Goal: Information Seeking & Learning: Learn about a topic

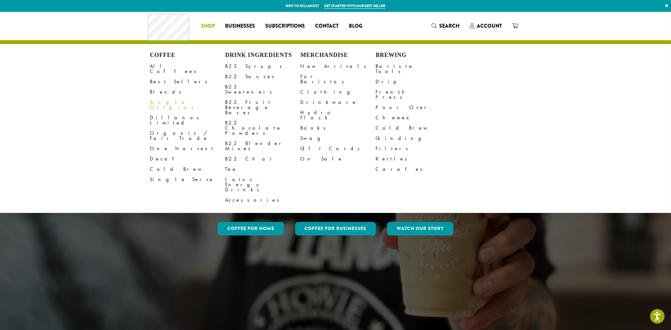
click at [167, 97] on link "Single Origins" at bounding box center [187, 104] width 75 height 15
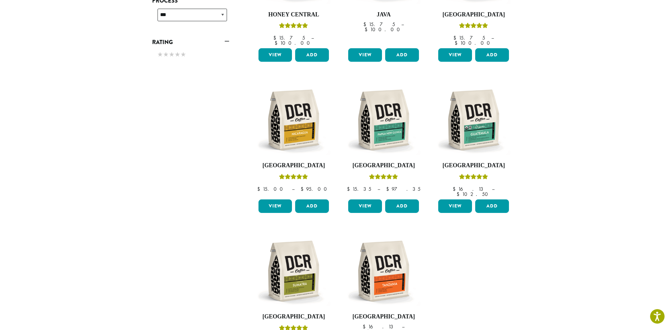
scroll to position [345, 0]
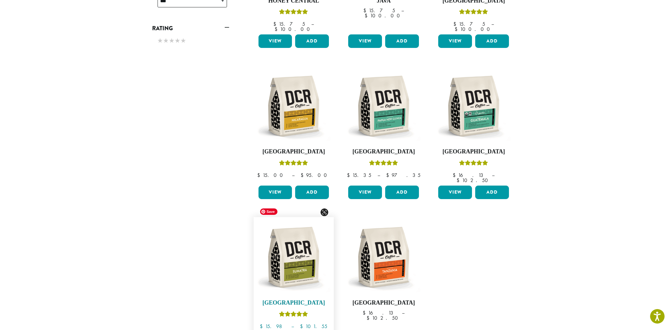
click at [288, 251] on img at bounding box center [294, 257] width 74 height 74
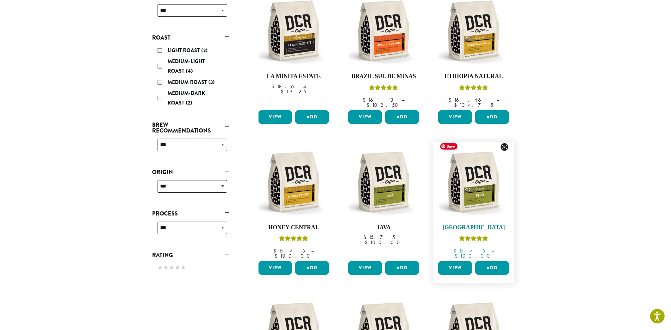
scroll to position [69, 0]
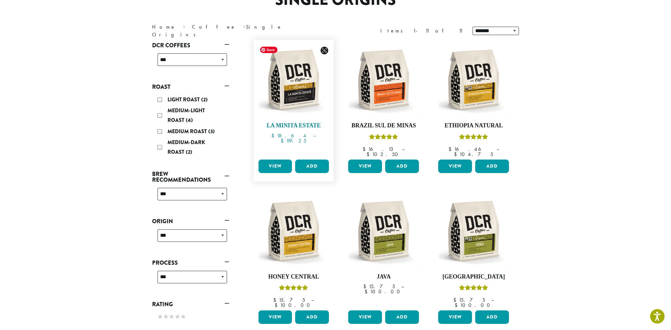
click at [304, 98] on img at bounding box center [294, 80] width 74 height 74
click at [277, 96] on img at bounding box center [294, 80] width 74 height 74
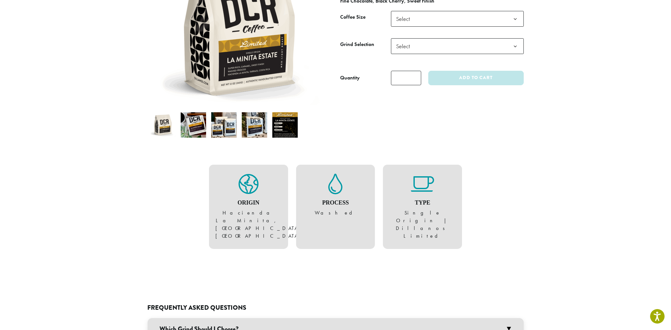
scroll to position [20, 0]
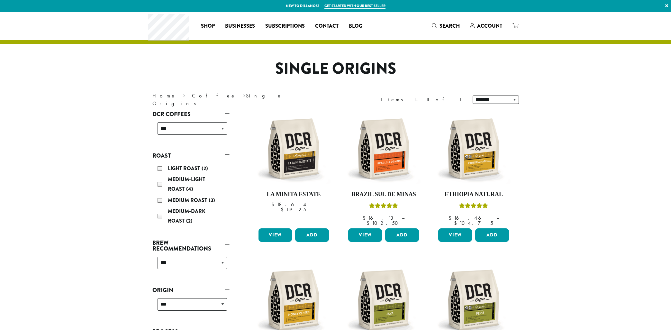
scroll to position [69, 0]
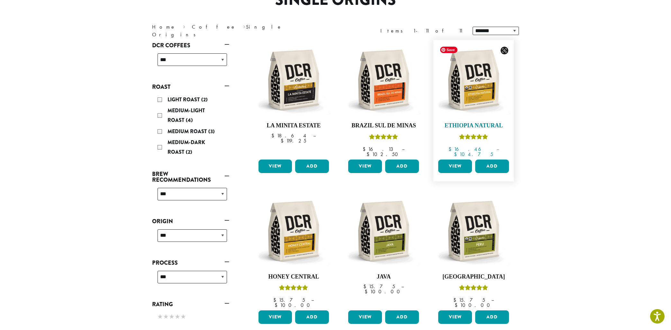
click at [478, 93] on img at bounding box center [474, 80] width 74 height 74
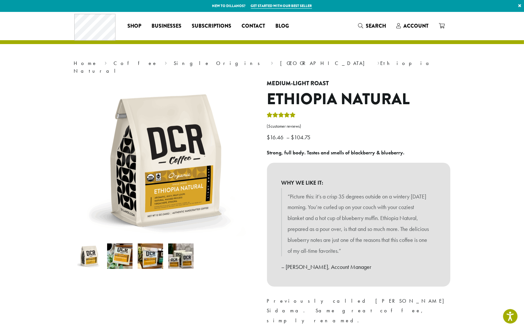
click at [435, 90] on h1 "Ethiopia Natural" at bounding box center [358, 99] width 183 height 19
